Goal: Navigation & Orientation: Find specific page/section

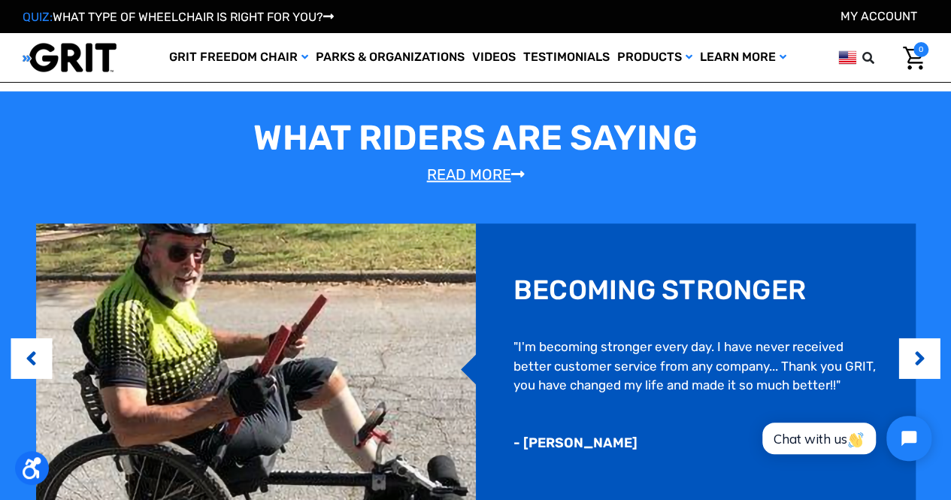
scroll to position [601, 0]
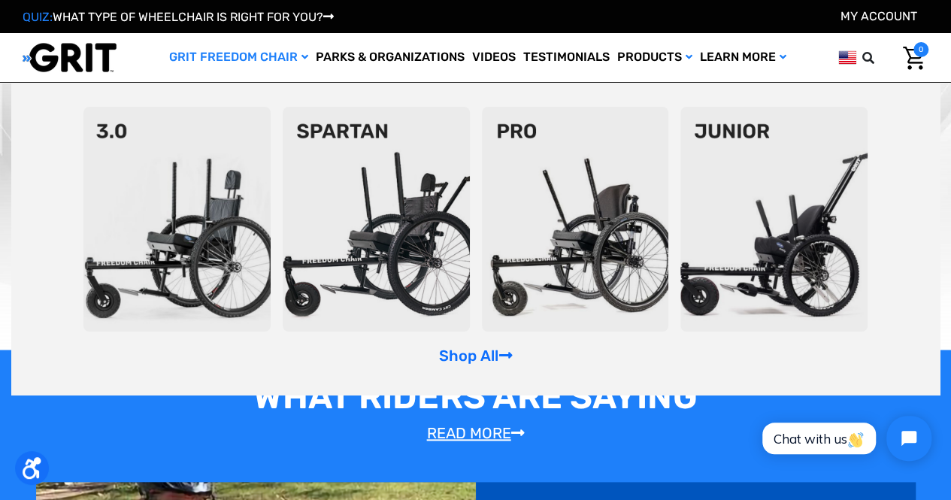
click at [380, 196] on img at bounding box center [376, 219] width 187 height 225
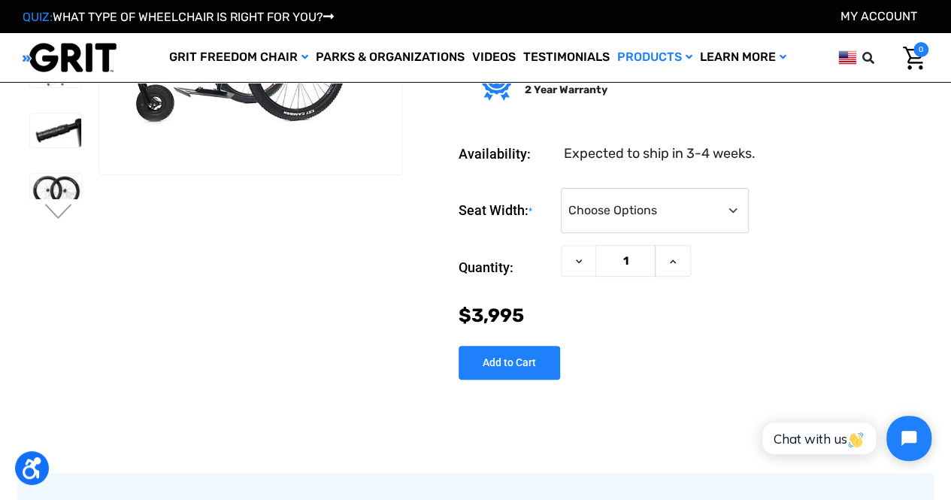
drag, startPoint x: 331, startPoint y: 217, endPoint x: 312, endPoint y: 249, distance: 36.7
